Goal: Find specific page/section: Find specific page/section

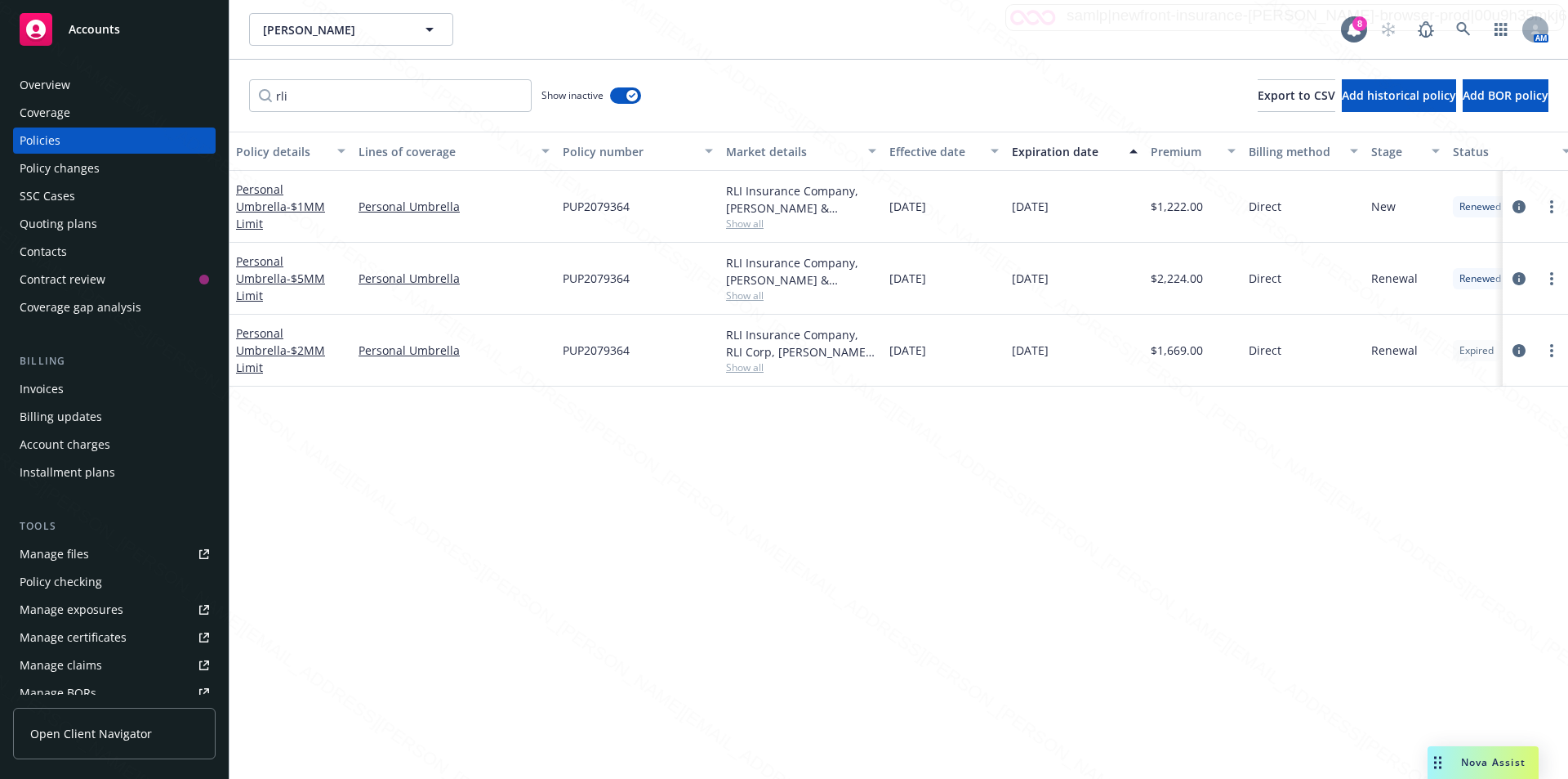
click at [50, 83] on div "Overview" at bounding box center [44, 85] width 50 height 26
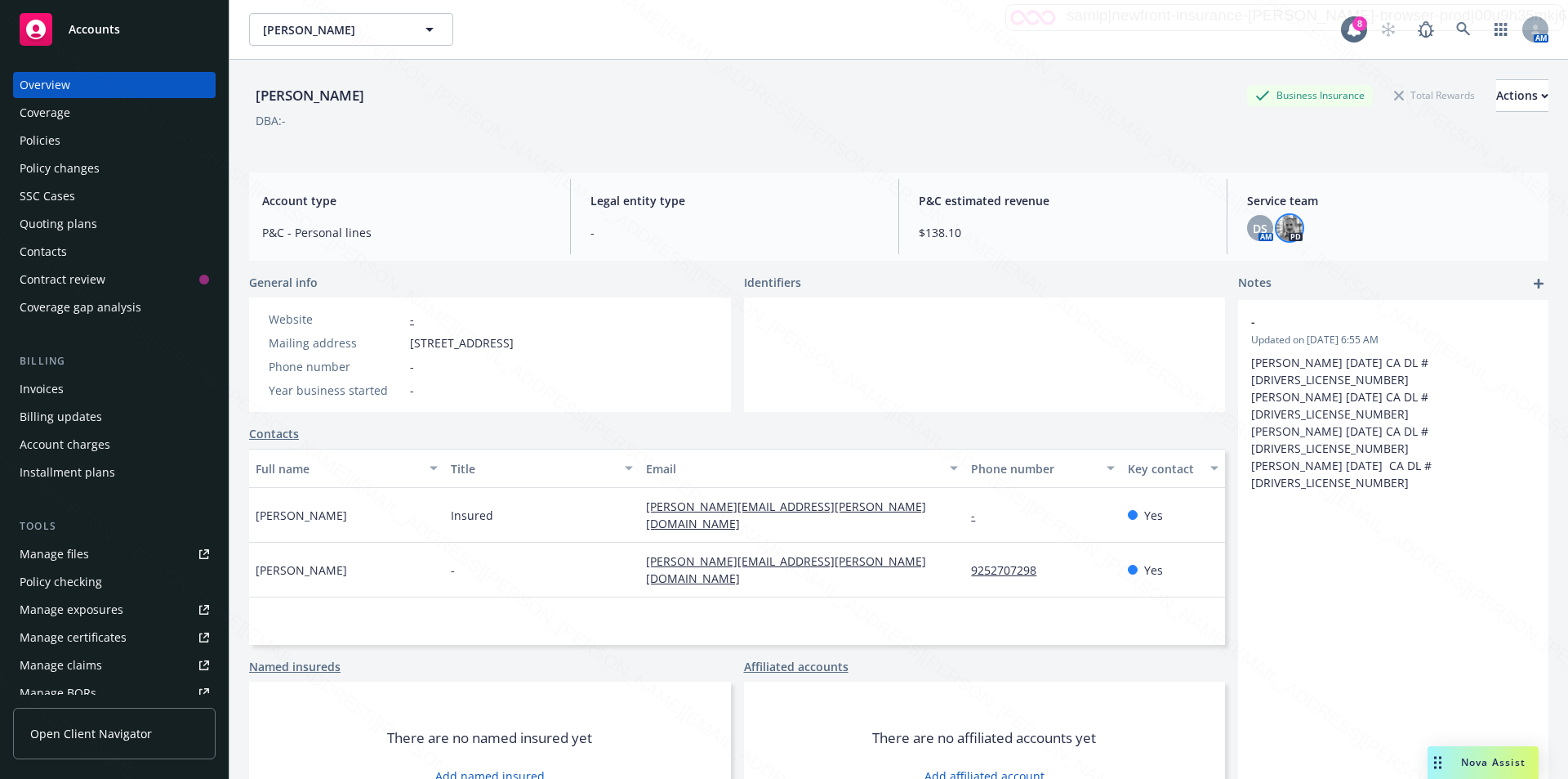
click at [1276, 229] on img at bounding box center [1289, 228] width 26 height 26
click at [1456, 25] on icon at bounding box center [1462, 29] width 14 height 14
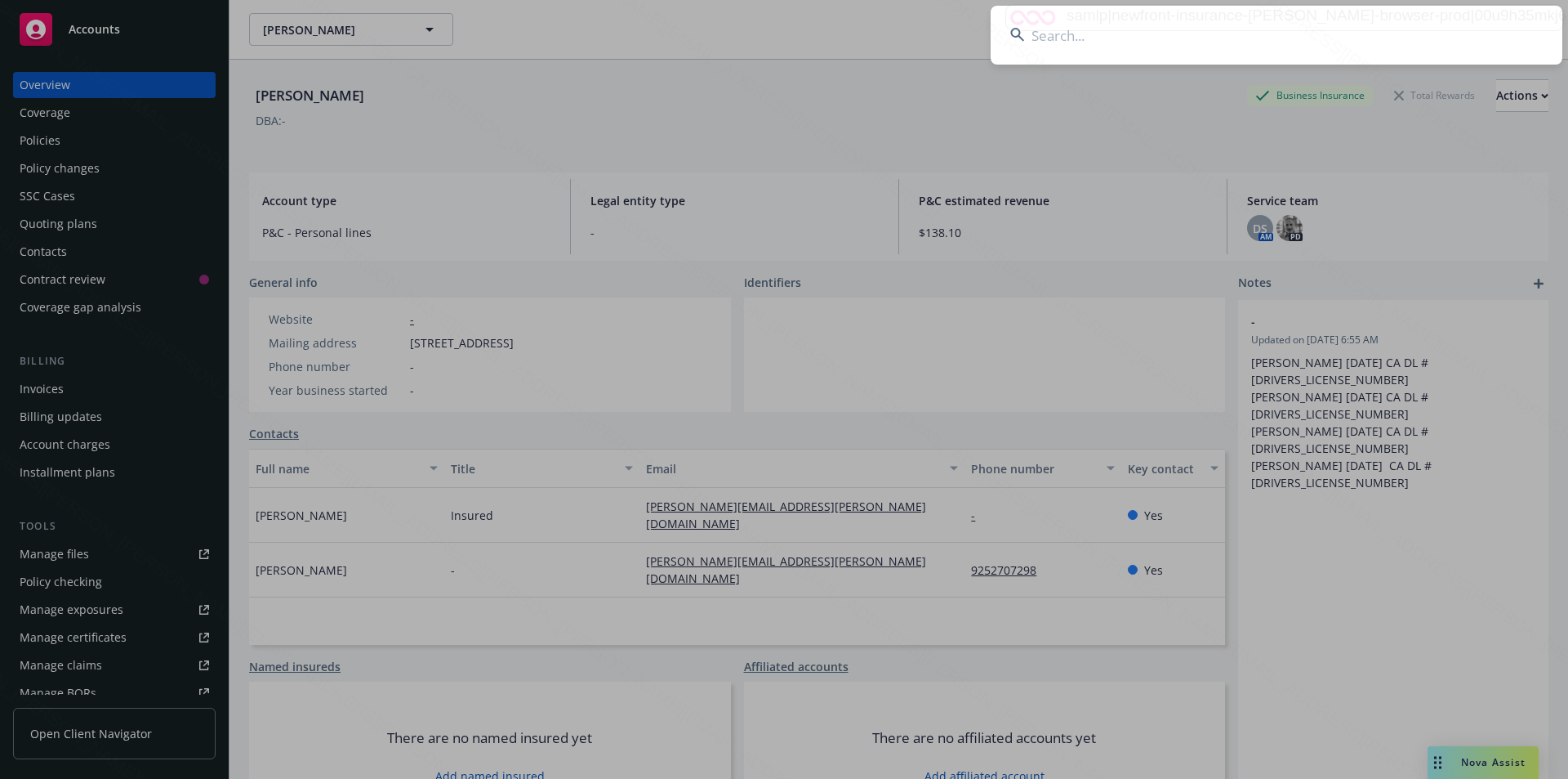
click at [1178, 45] on input at bounding box center [1276, 36] width 571 height 59
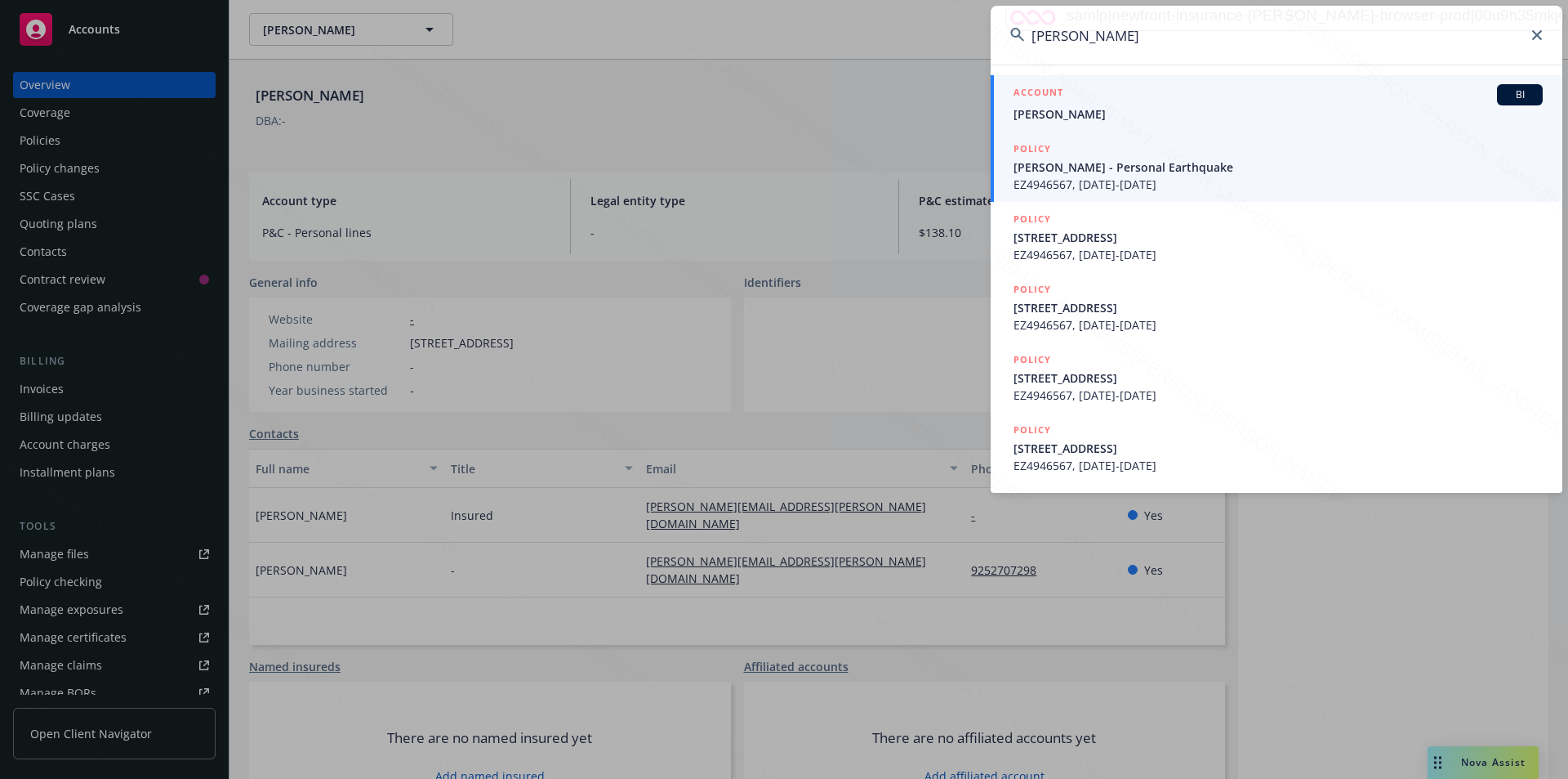
type input "[PERSON_NAME]"
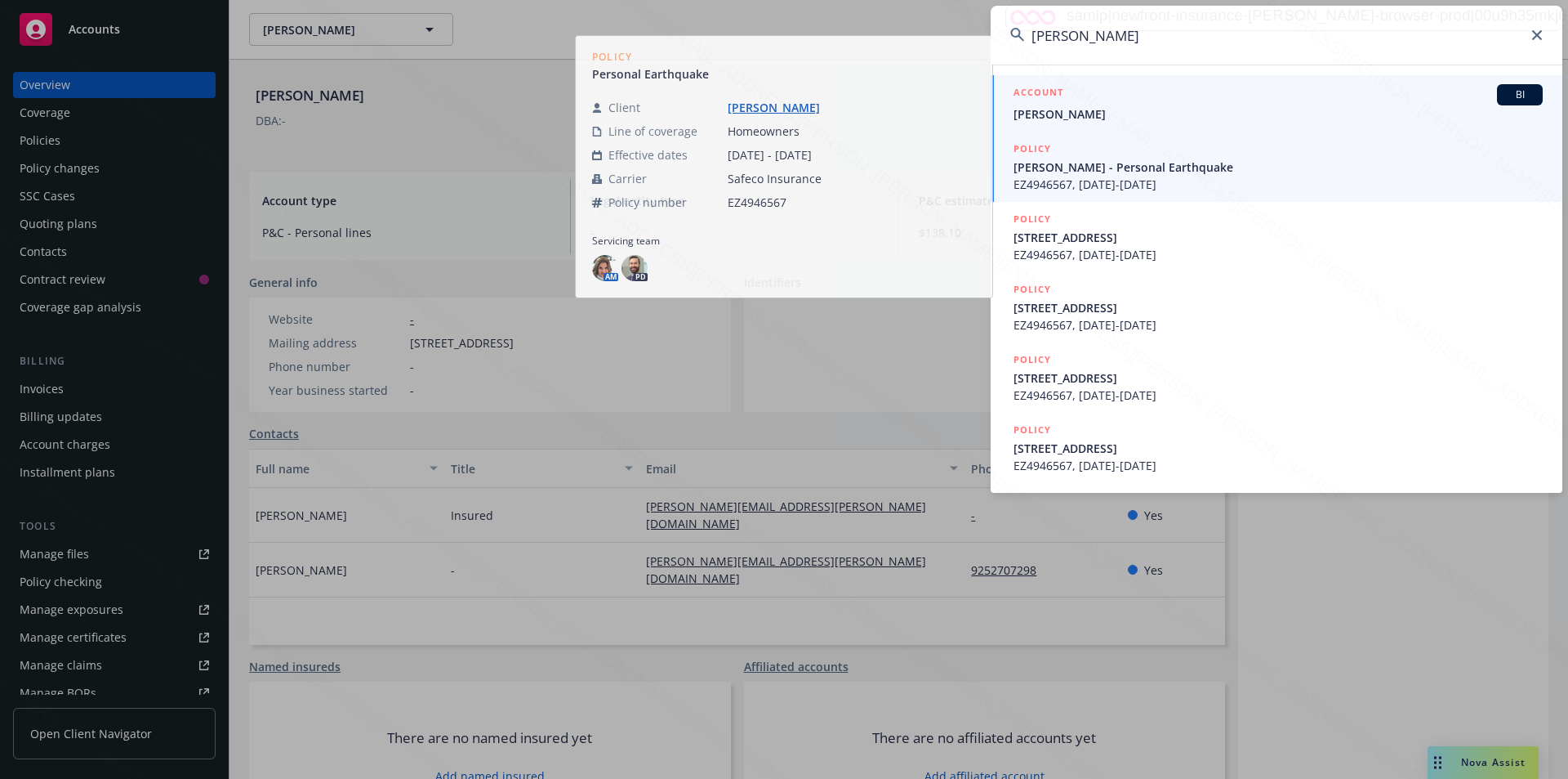
click at [1086, 119] on span "[PERSON_NAME]" at bounding box center [1278, 114] width 529 height 17
